Goal: Task Accomplishment & Management: Manage account settings

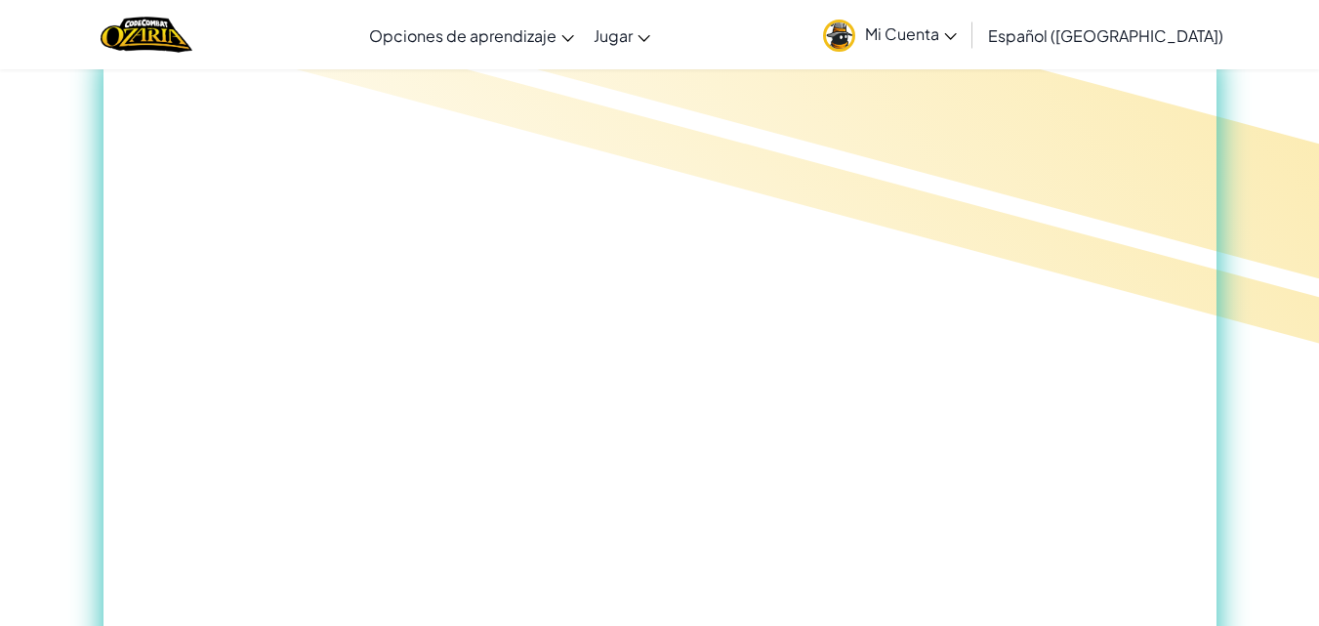
scroll to position [164, 0]
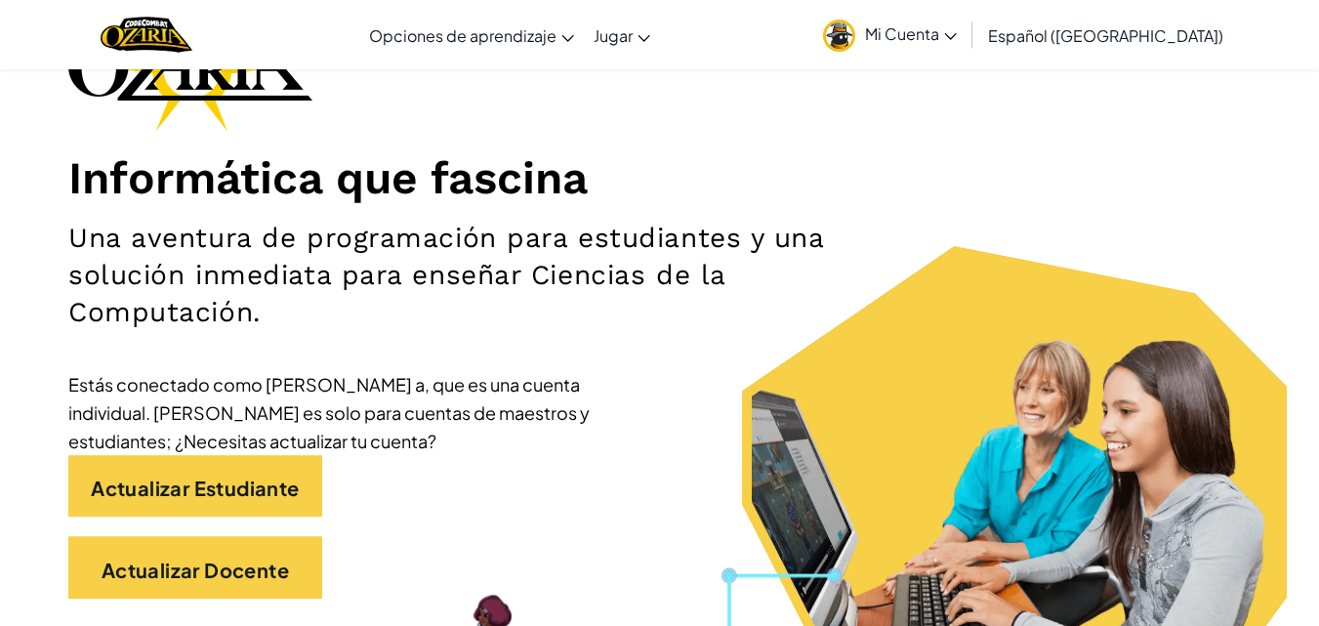
click at [906, 35] on link "Mi Cuenta" at bounding box center [890, 35] width 153 height 62
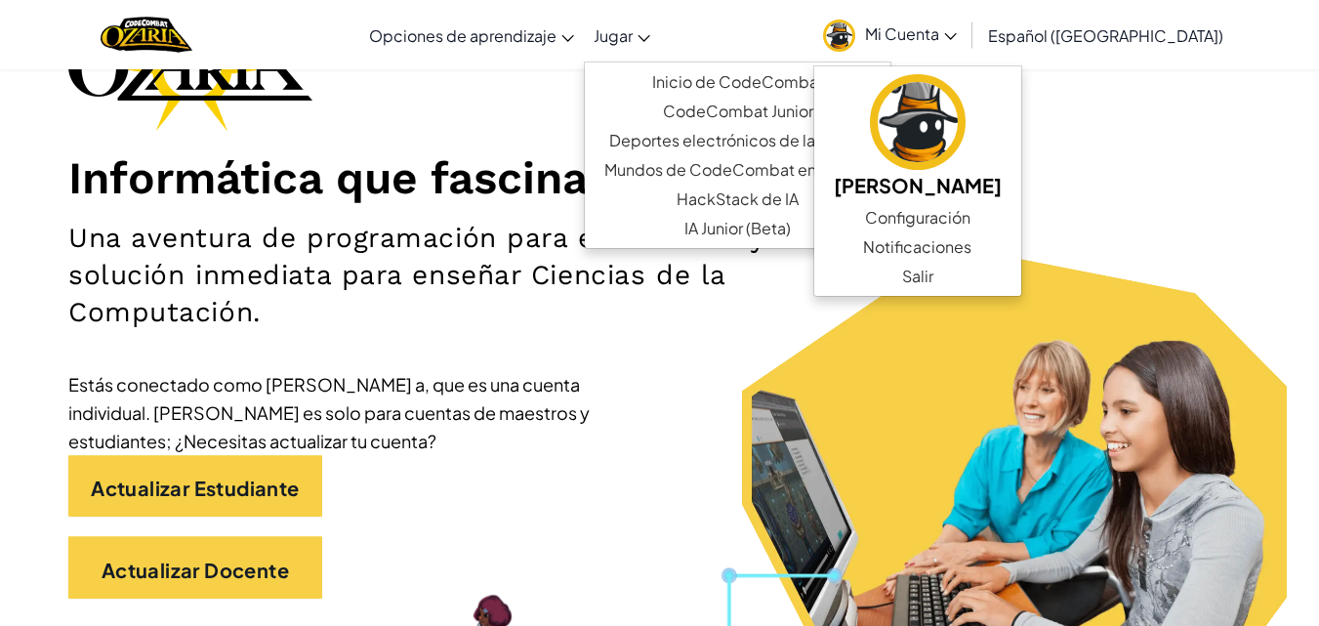
click at [633, 41] on font "Jugar" at bounding box center [613, 35] width 39 height 21
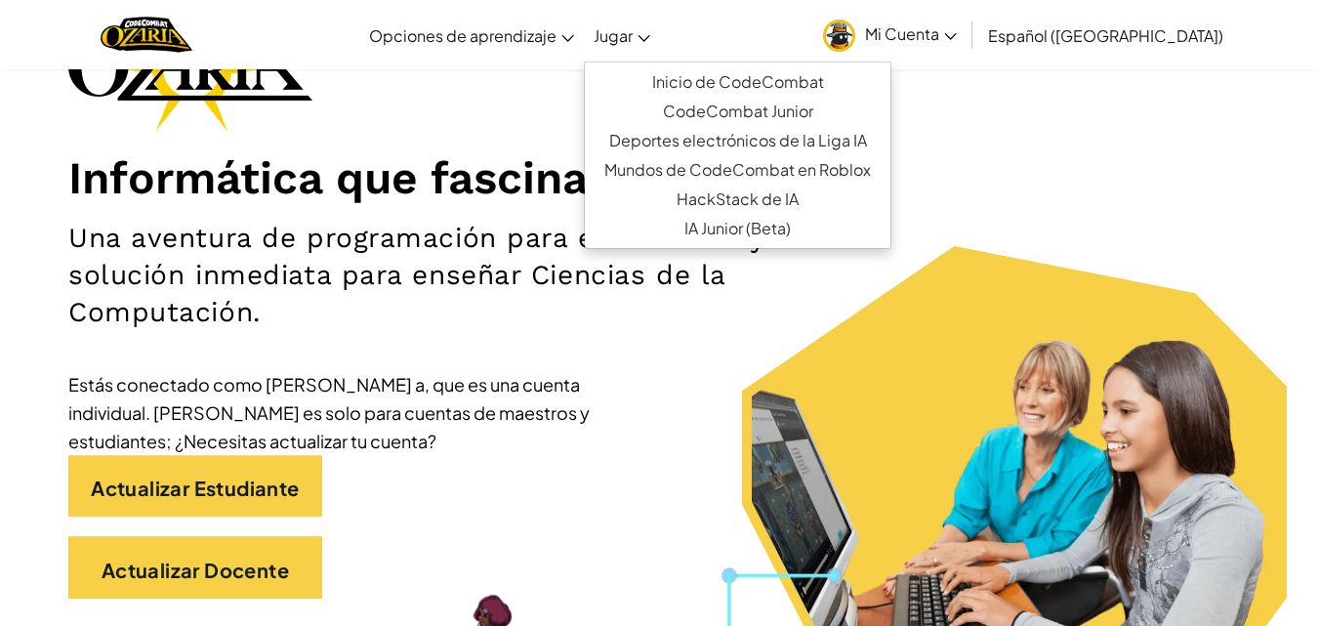
drag, startPoint x: 1259, startPoint y: 125, endPoint x: 1328, endPoint y: 34, distance: 114.3
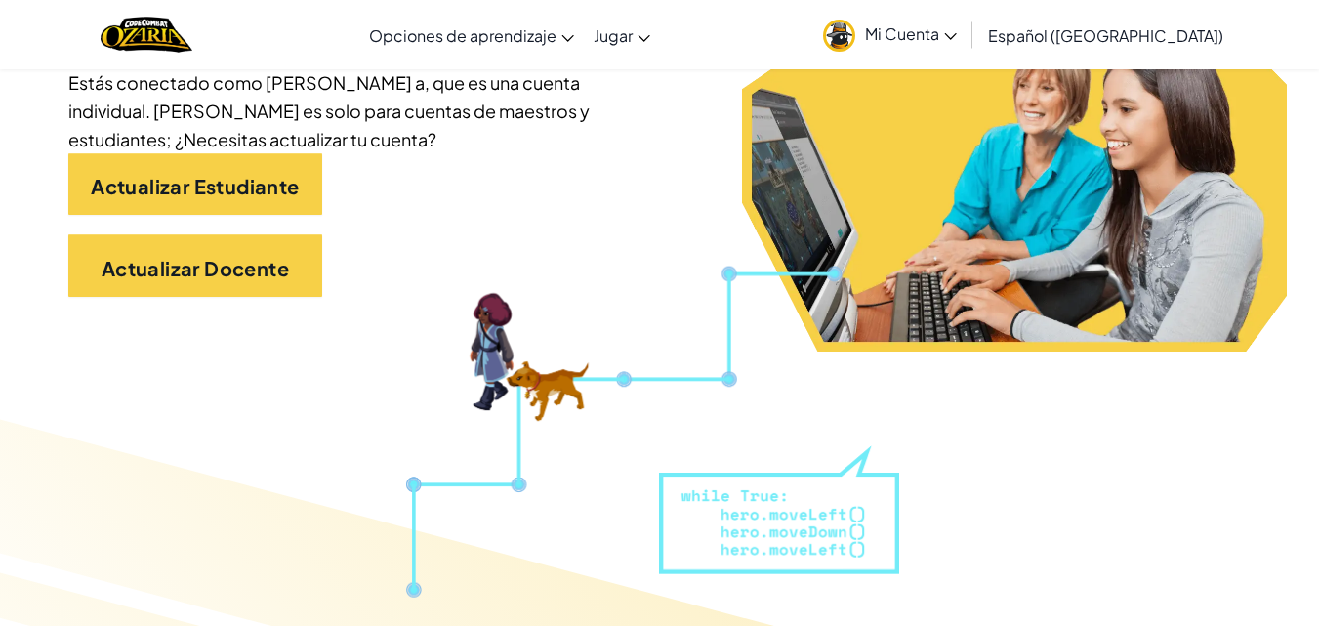
scroll to position [490, 0]
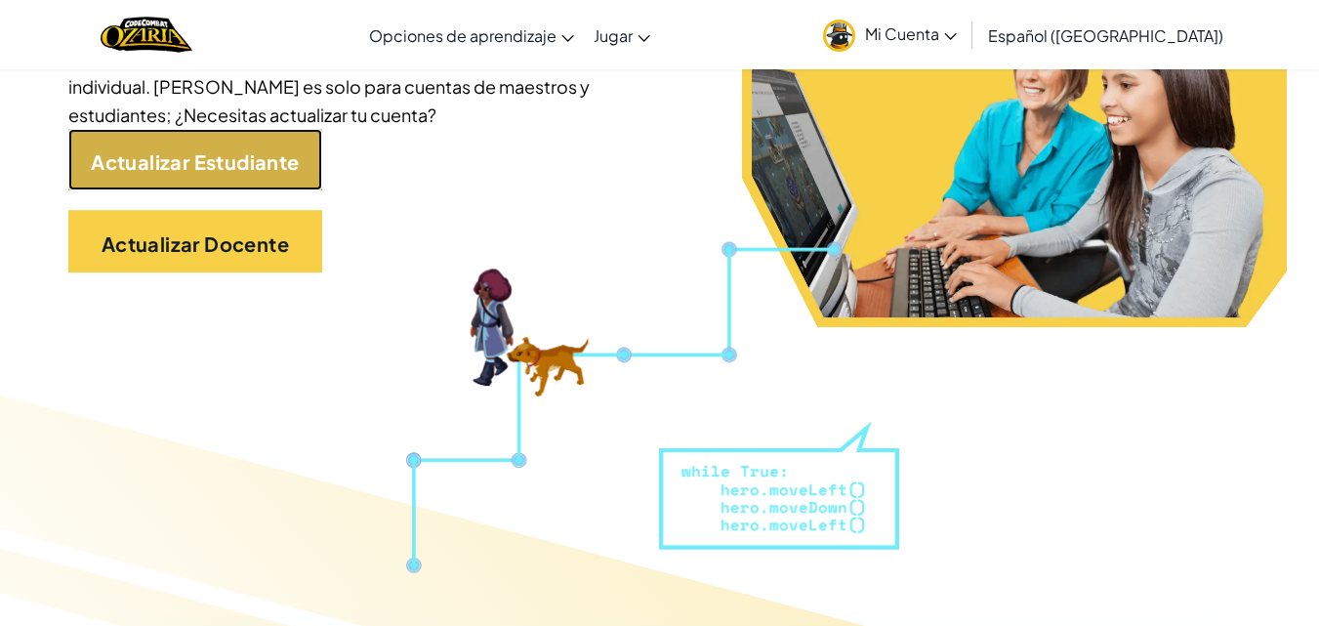
click at [299, 171] on font "Actualizar Estudiante" at bounding box center [195, 160] width 208 height 24
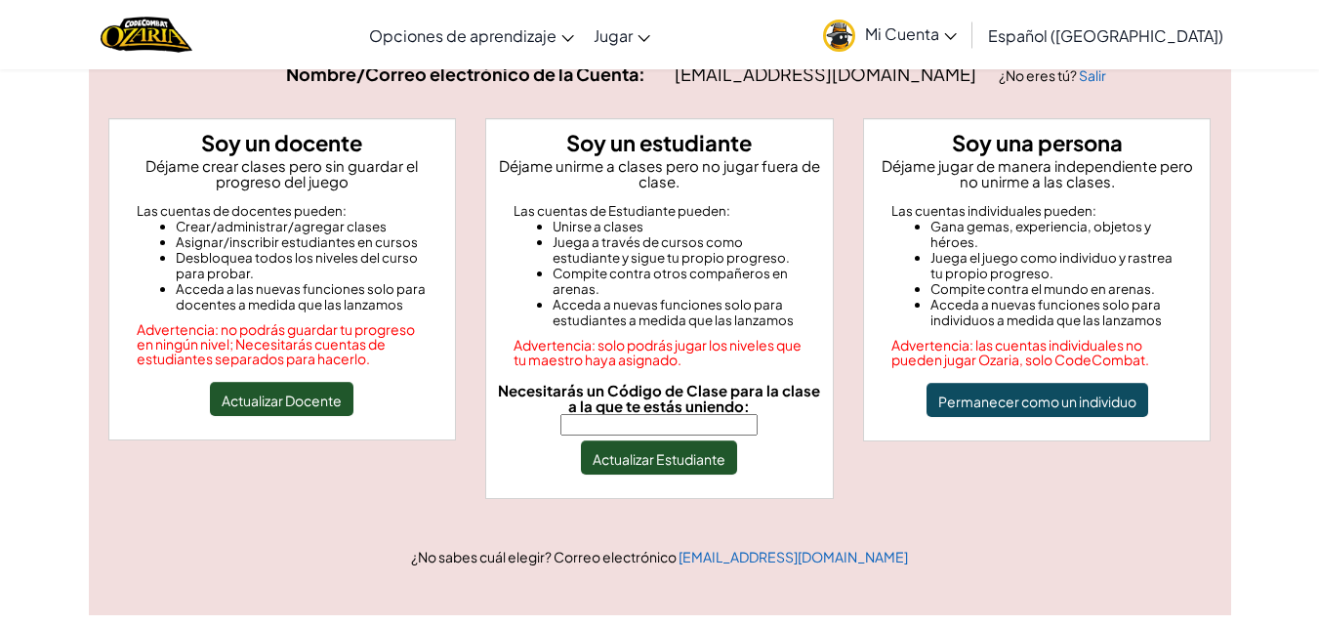
scroll to position [171, 0]
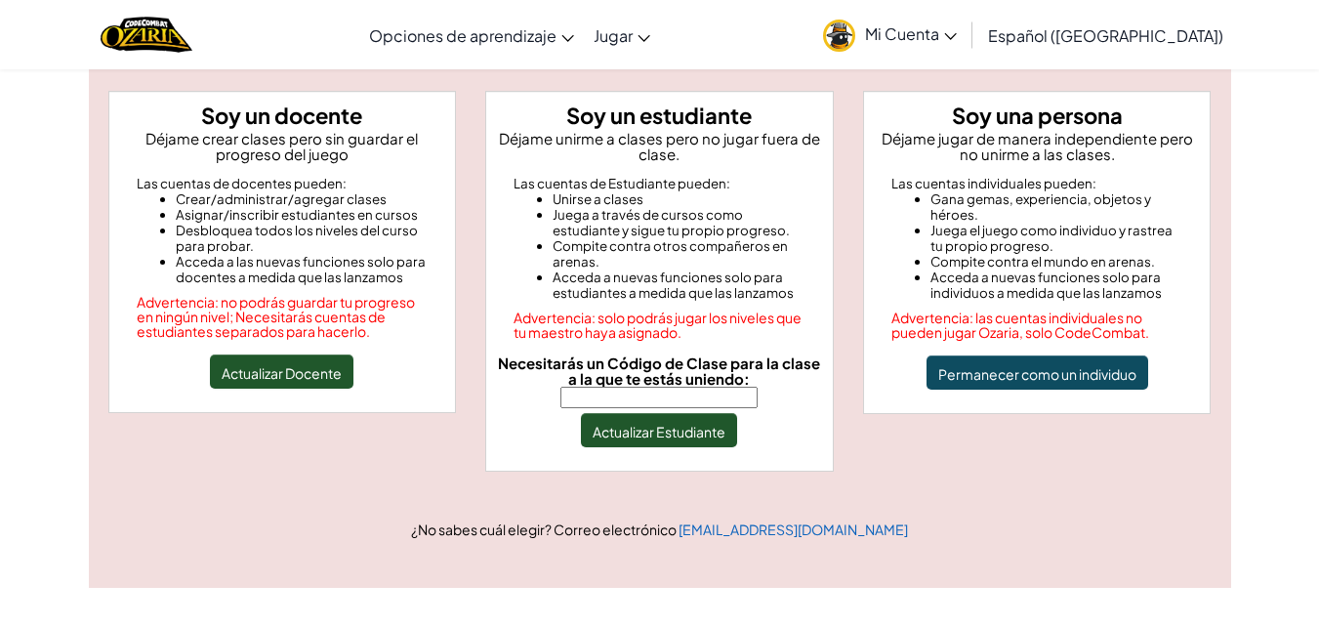
click at [902, 31] on link "Mi Cuenta" at bounding box center [890, 35] width 153 height 62
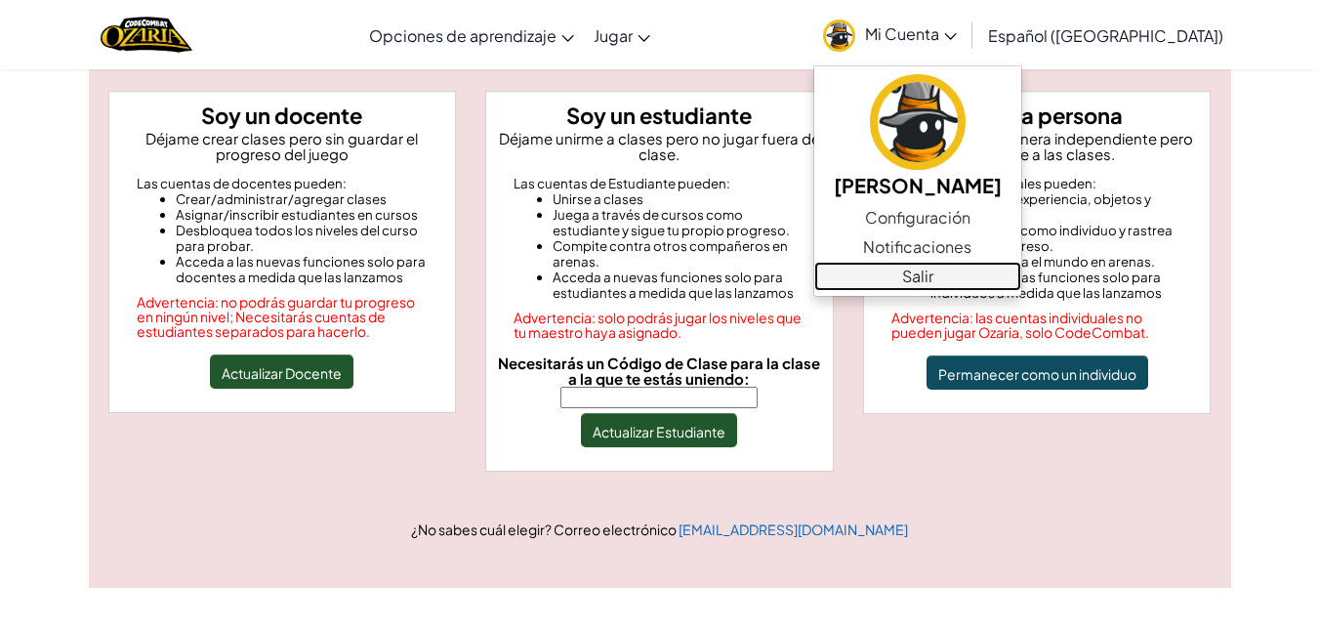
click at [1009, 282] on link "Salir" at bounding box center [918, 276] width 207 height 29
